Goal: Navigation & Orientation: Find specific page/section

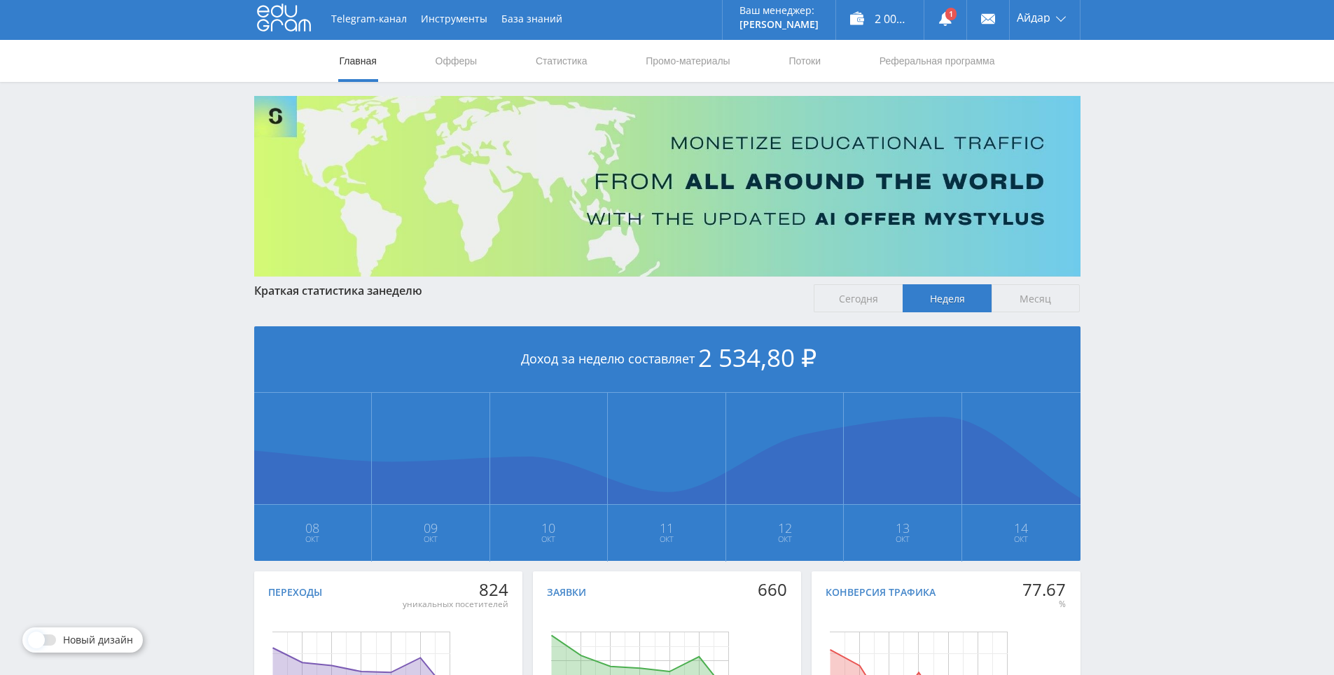
drag, startPoint x: 203, startPoint y: 267, endPoint x: 361, endPoint y: 158, distance: 191.7
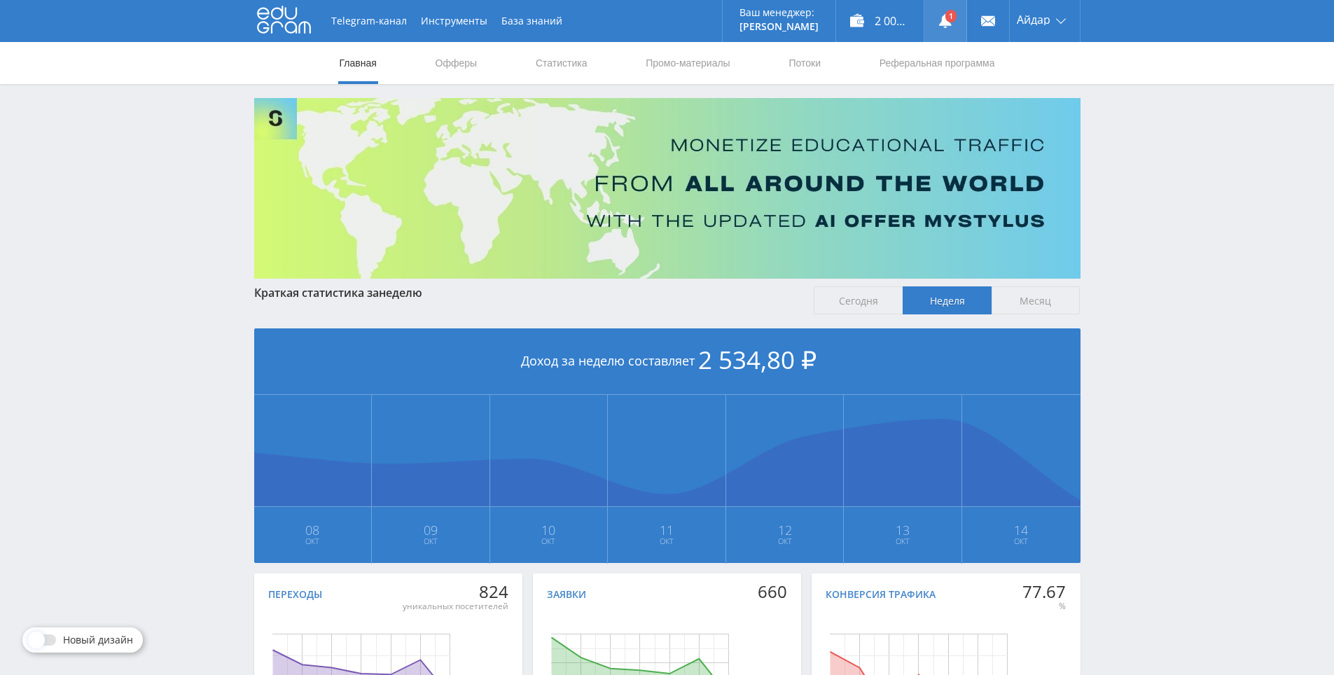
click at [952, 18] on link at bounding box center [945, 21] width 42 height 42
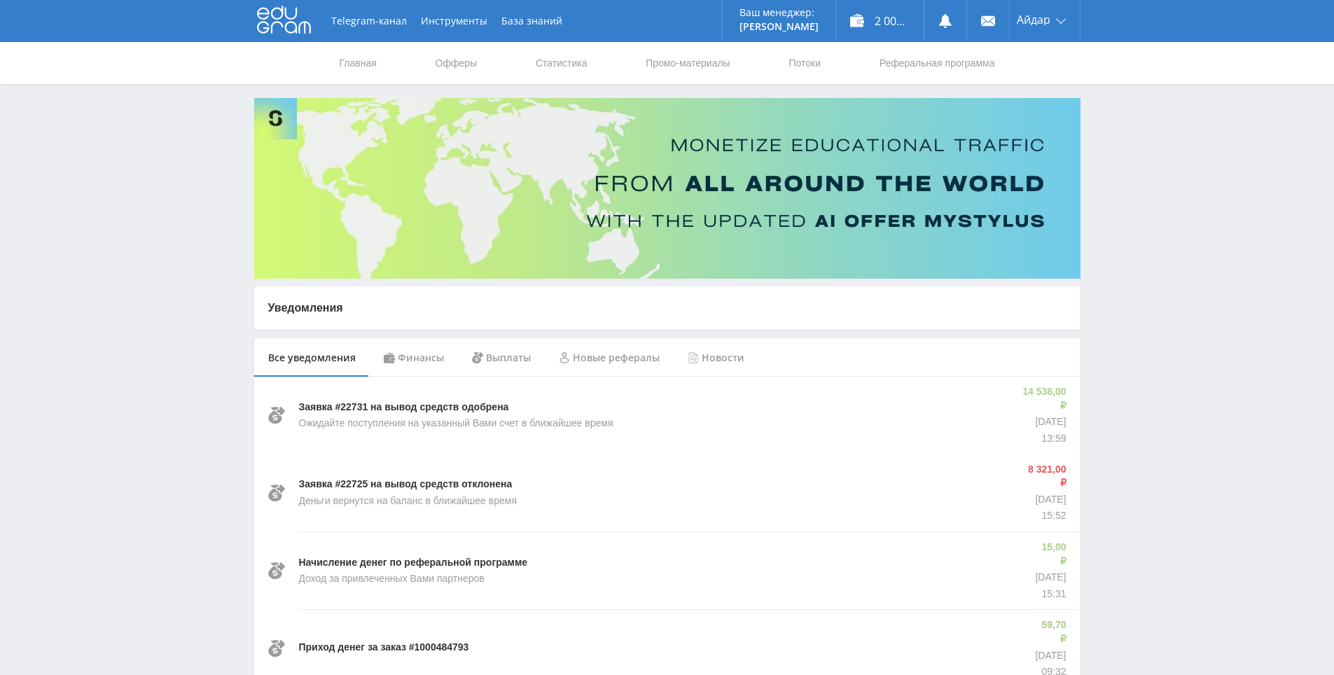
drag, startPoint x: 1157, startPoint y: 253, endPoint x: 1131, endPoint y: 106, distance: 149.3
